Goal: Information Seeking & Learning: Learn about a topic

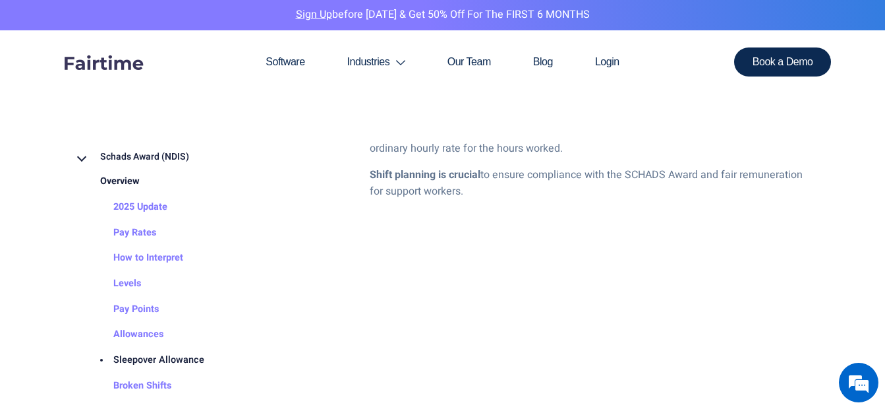
click at [127, 185] on link "Overview" at bounding box center [107, 182] width 66 height 26
click at [136, 204] on link "2025 Update" at bounding box center [127, 207] width 80 height 26
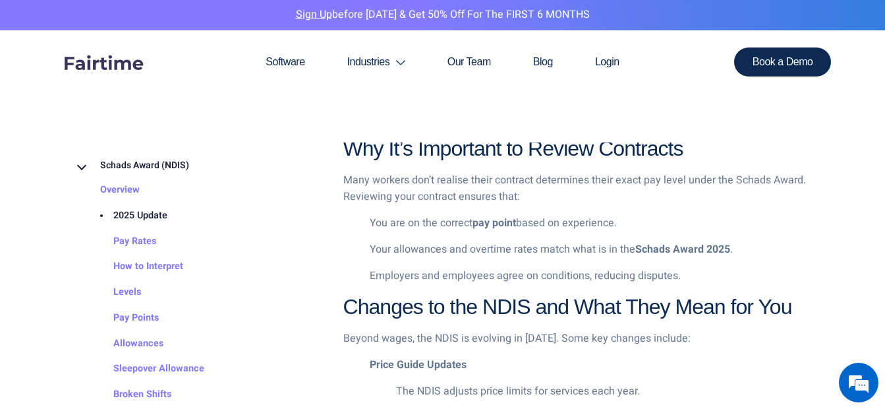
scroll to position [1318, 0]
